Goal: Task Accomplishment & Management: Use online tool/utility

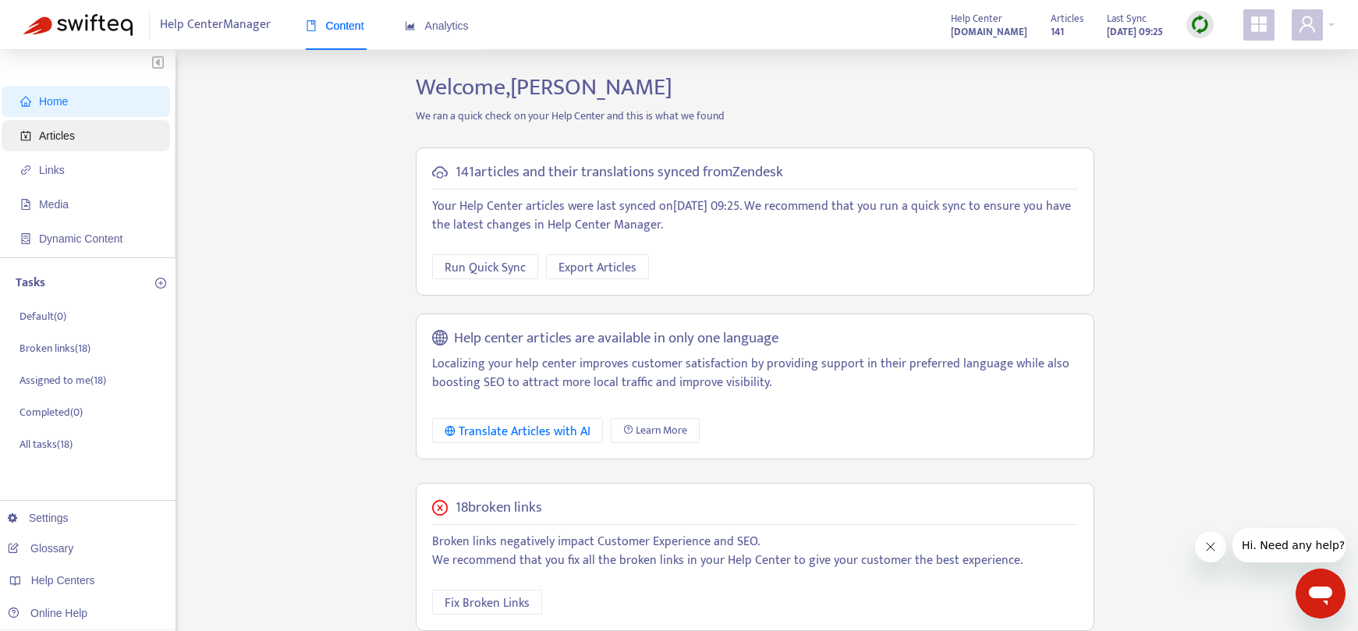
click at [97, 144] on span "Articles" at bounding box center [88, 135] width 137 height 31
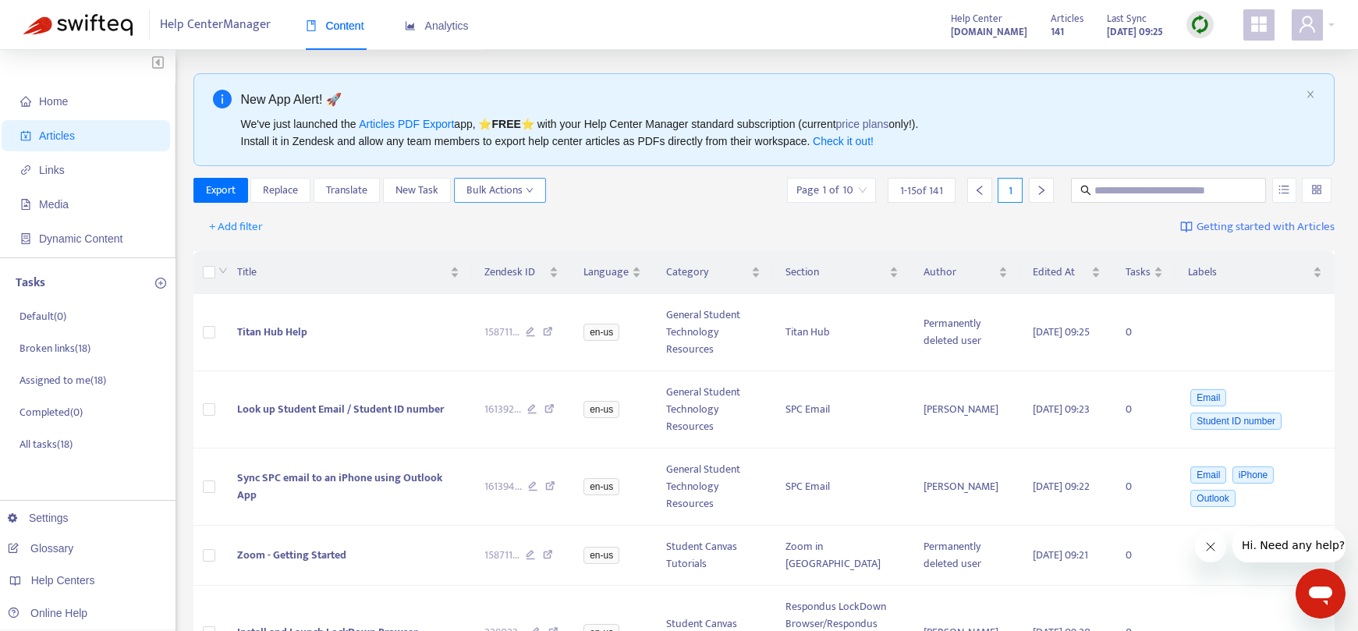
click at [528, 193] on icon "down" at bounding box center [530, 190] width 8 height 8
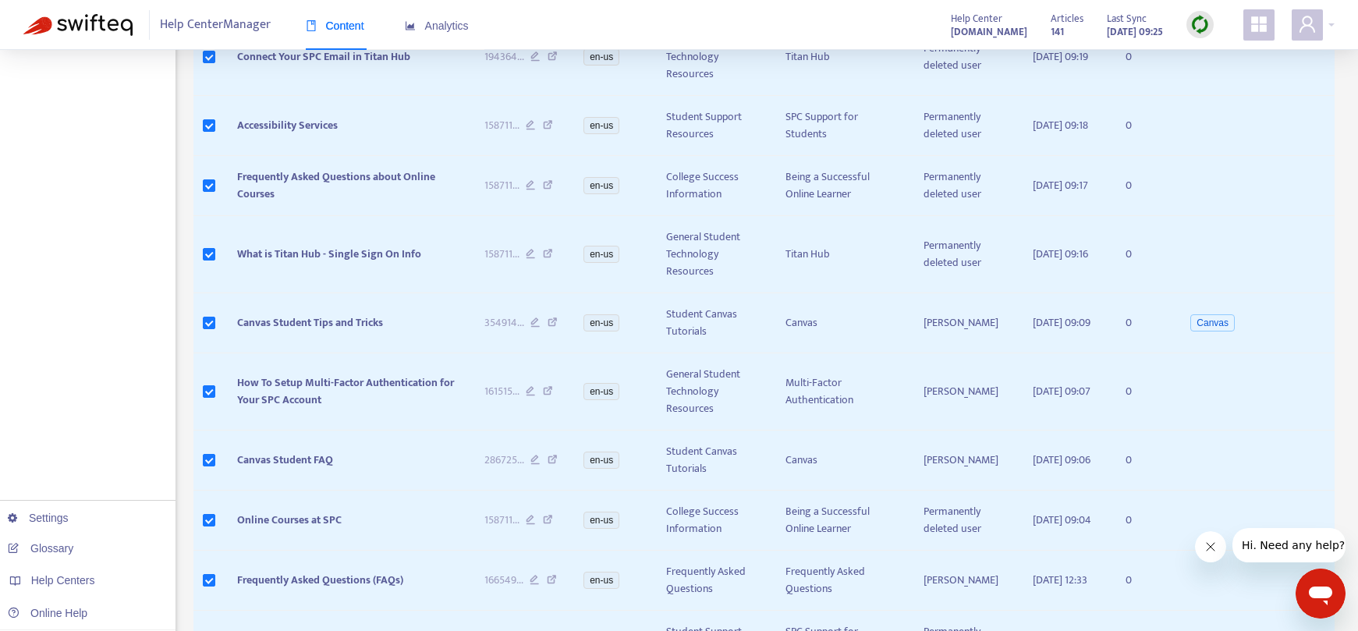
scroll to position [802, 0]
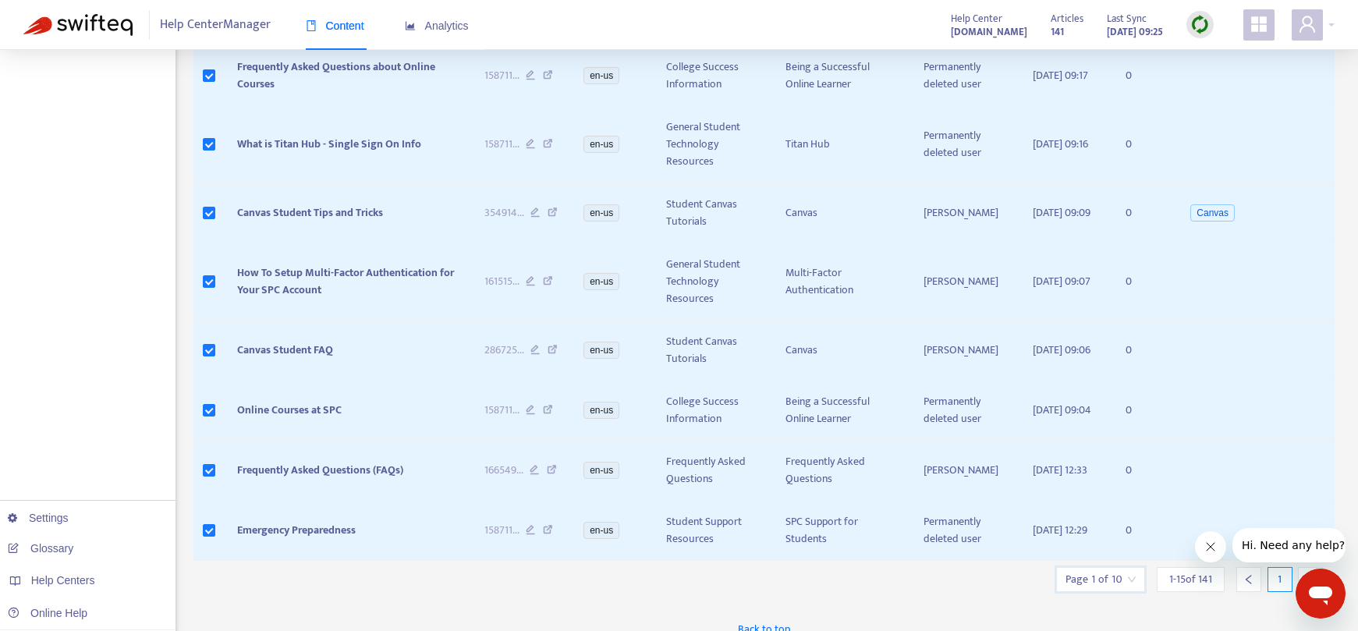
click at [1130, 568] on input "search" at bounding box center [1101, 579] width 70 height 23
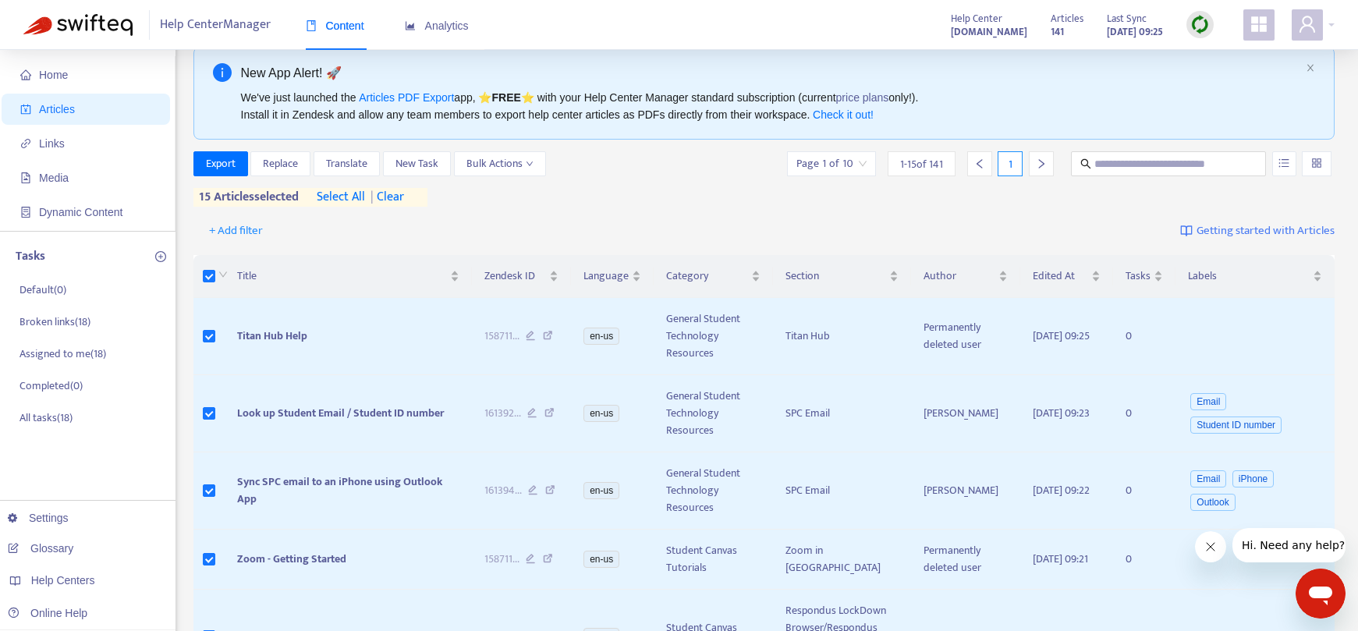
scroll to position [0, 0]
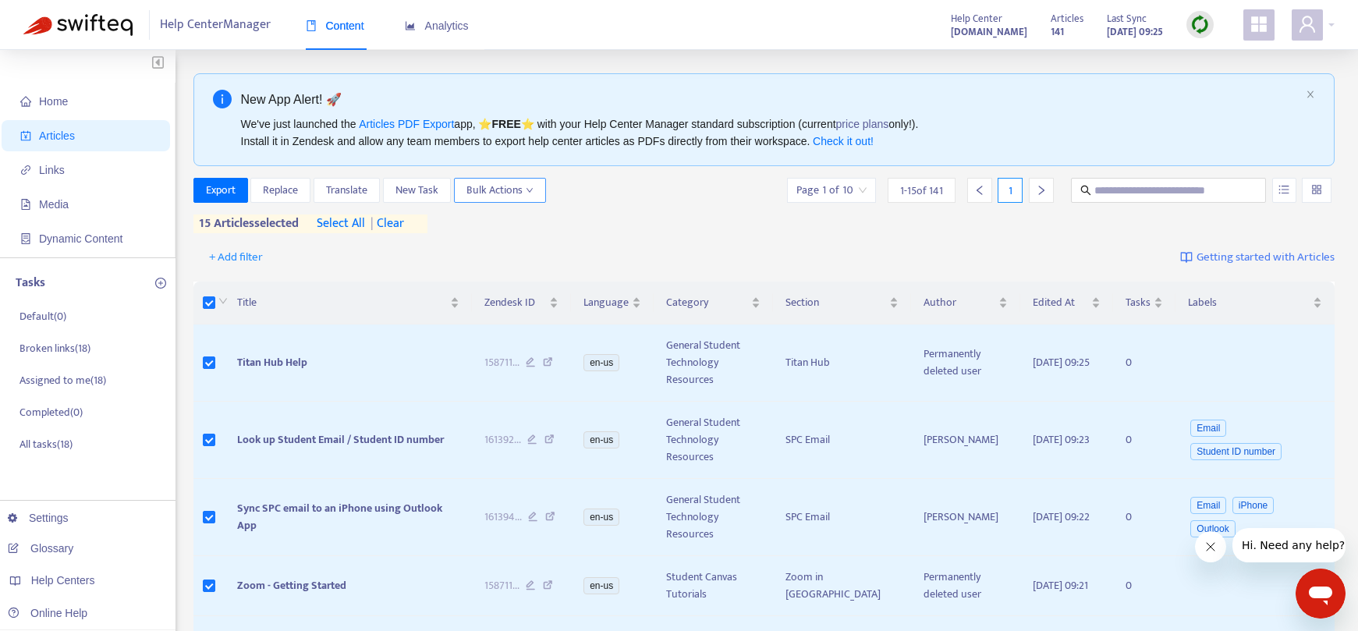
click at [513, 193] on span "Bulk Actions" at bounding box center [500, 190] width 67 height 17
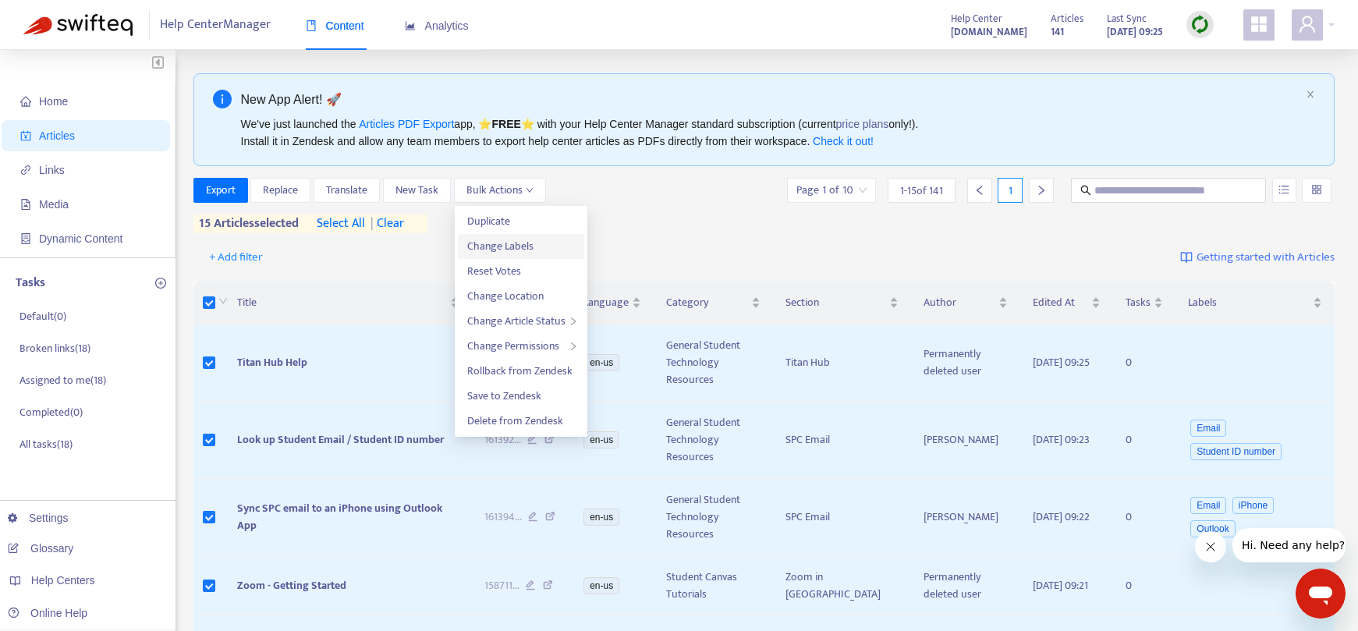
click at [539, 242] on span "Change Labels" at bounding box center [521, 246] width 108 height 17
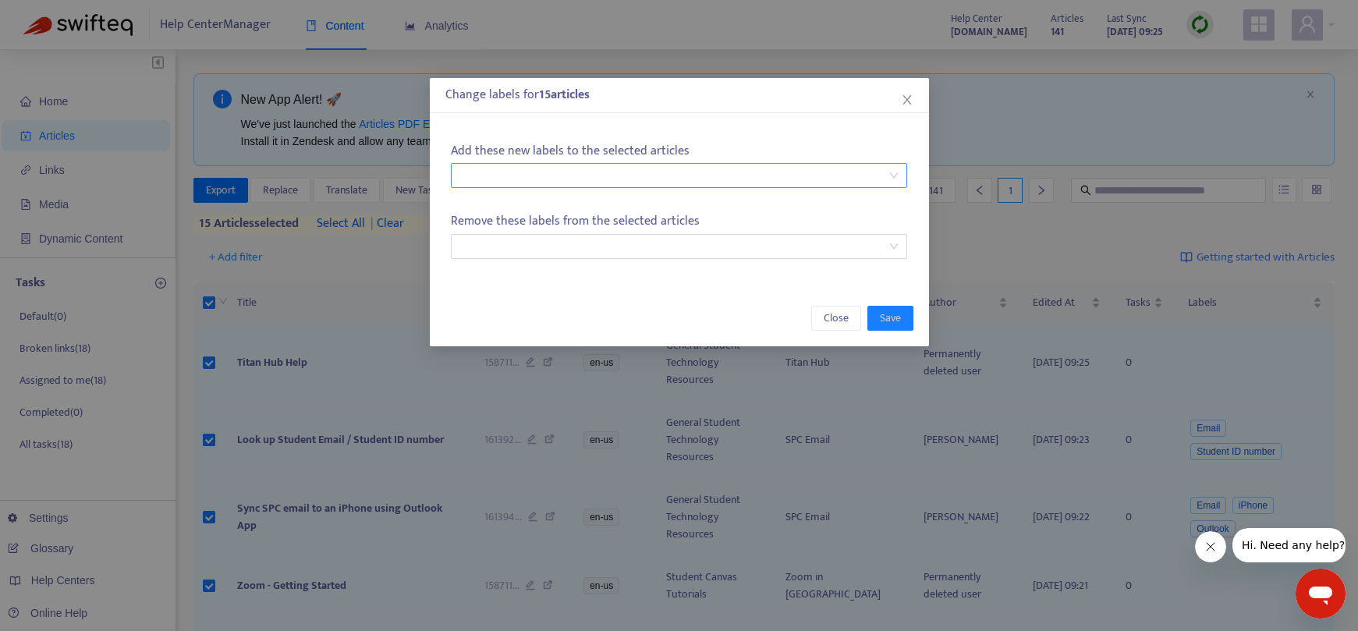
click at [691, 178] on div at bounding box center [671, 175] width 433 height 19
click at [910, 101] on icon "close" at bounding box center [907, 100] width 12 height 12
